Goal: Navigation & Orientation: Find specific page/section

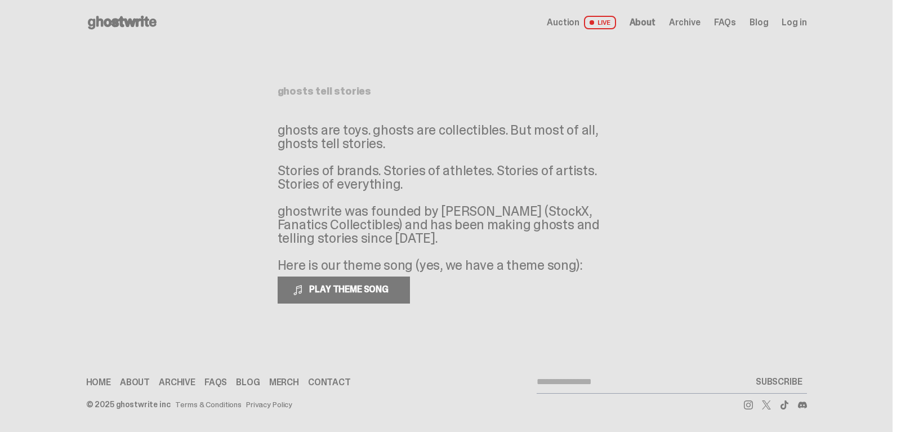
click at [139, 381] on link "About" at bounding box center [135, 382] width 30 height 9
click at [140, 381] on link "About" at bounding box center [135, 382] width 30 height 9
click at [647, 23] on span "About" at bounding box center [643, 22] width 26 height 9
click at [251, 379] on link "Blog" at bounding box center [248, 382] width 24 height 9
click at [221, 384] on link "FAQs" at bounding box center [215, 382] width 23 height 9
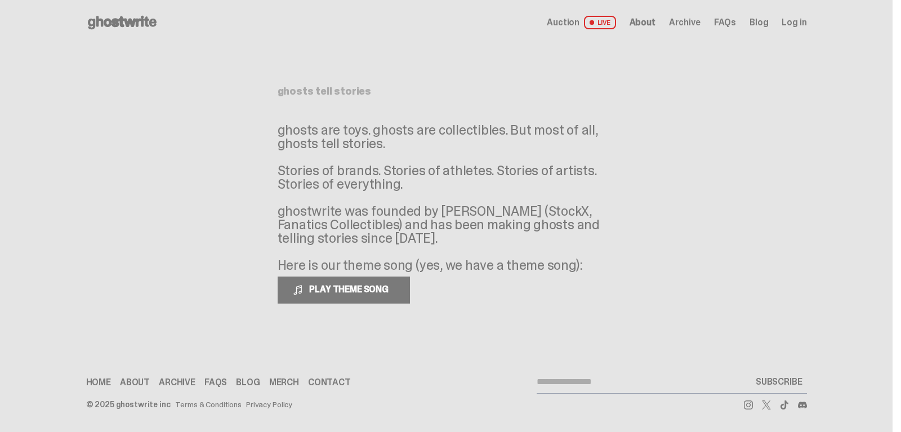
click at [221, 384] on link "FAQs" at bounding box center [215, 382] width 23 height 9
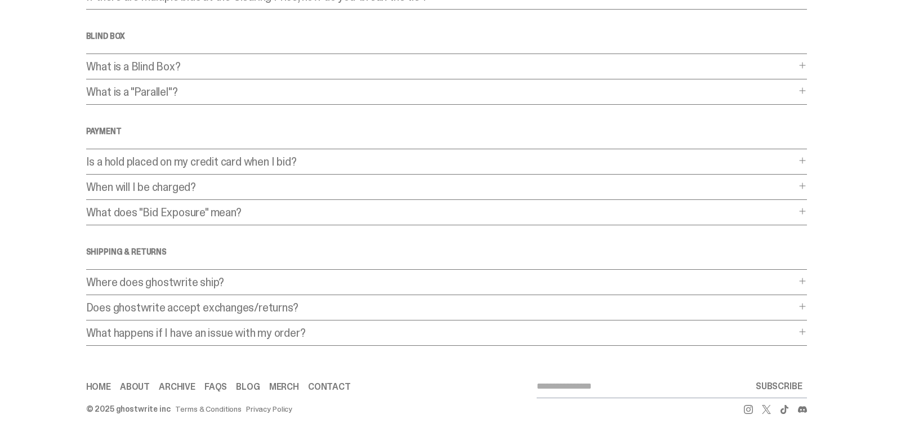
scroll to position [299, 0]
